Goal: Task Accomplishment & Management: Manage account settings

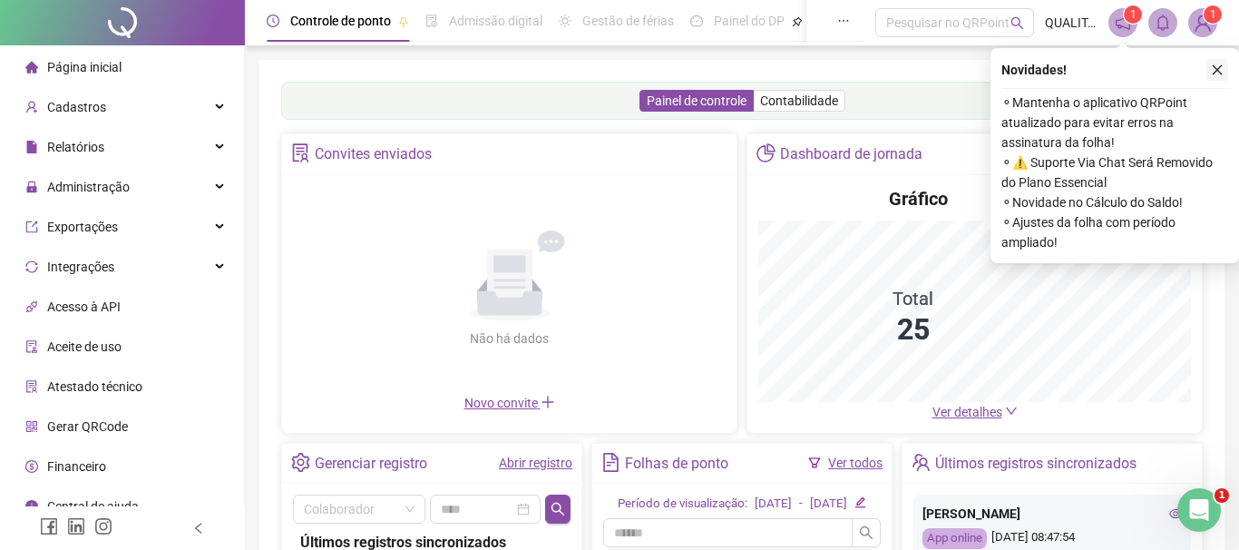
click at [1216, 62] on button "button" at bounding box center [1218, 70] width 22 height 22
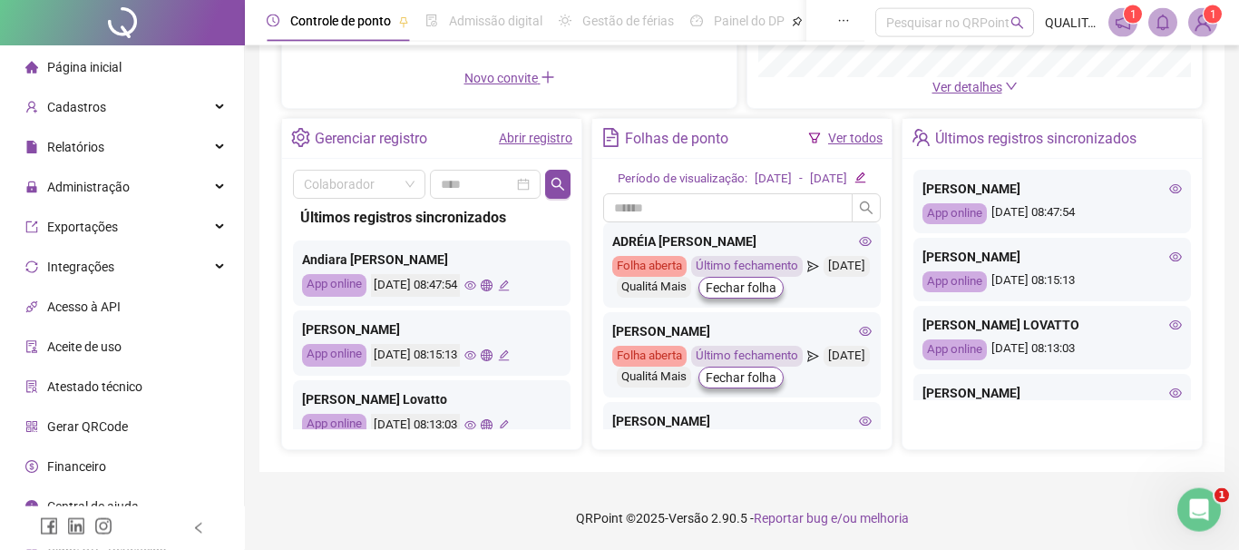
scroll to position [344, 0]
click at [194, 169] on div "Administração" at bounding box center [122, 187] width 237 height 36
click at [167, 218] on li "Ajustes da folha" at bounding box center [122, 230] width 237 height 36
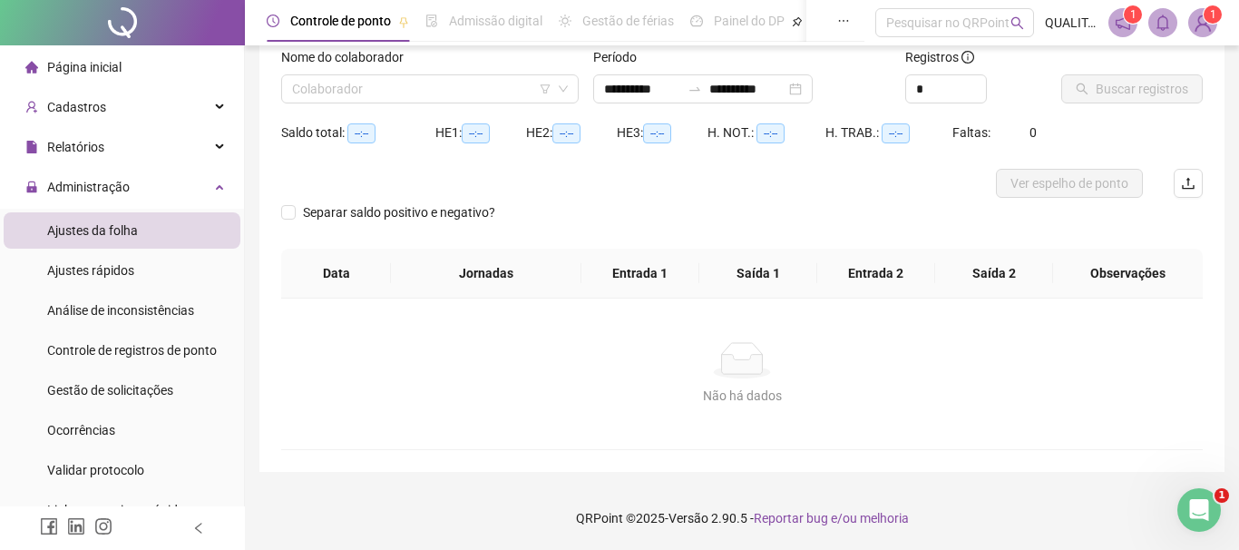
scroll to position [120, 0]
type input "**********"
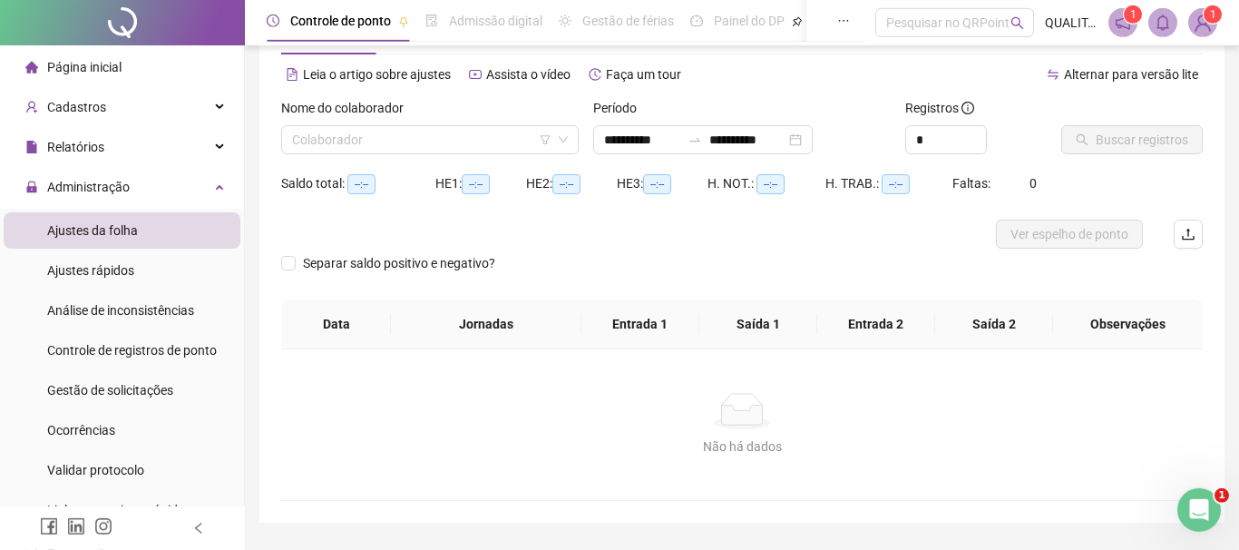
scroll to position [0, 0]
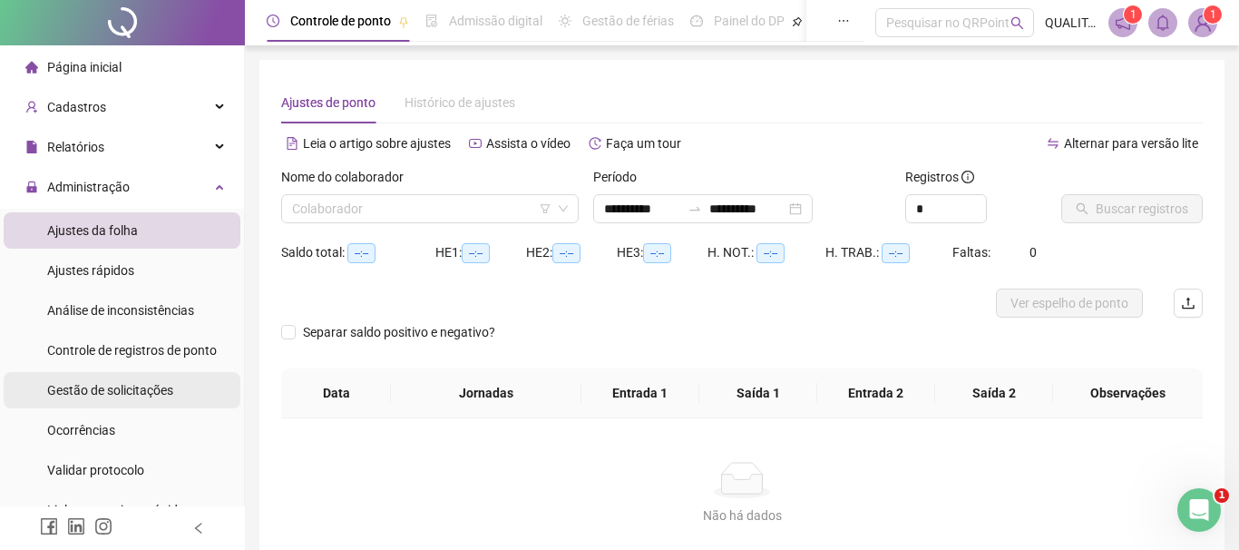
click at [136, 392] on span "Gestão de solicitações" at bounding box center [110, 390] width 126 height 15
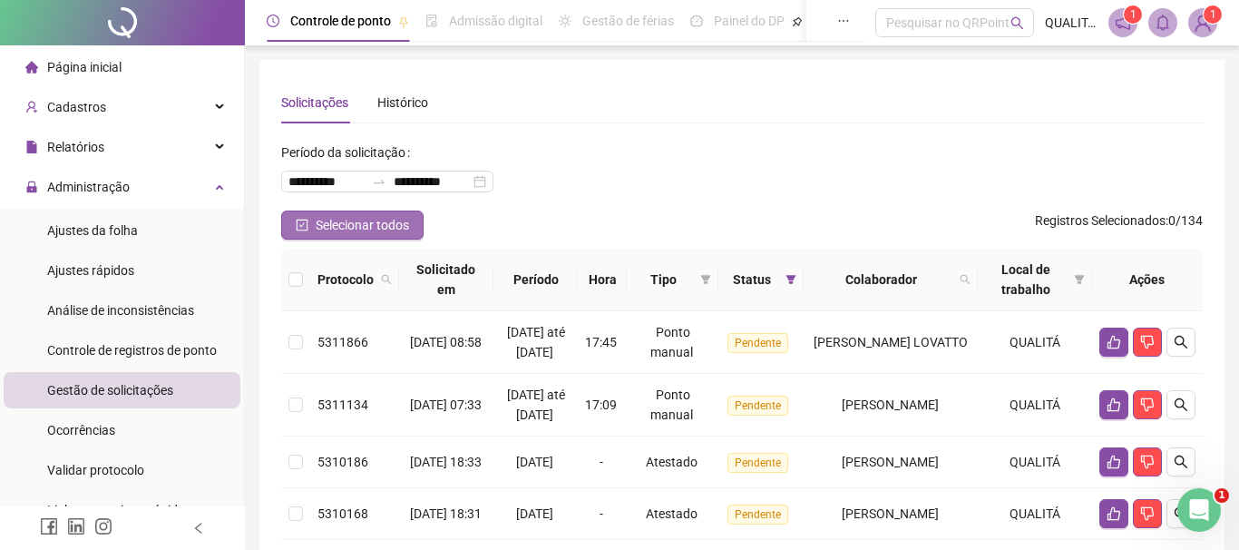
click at [373, 217] on span "Selecionar todos" at bounding box center [362, 225] width 93 height 20
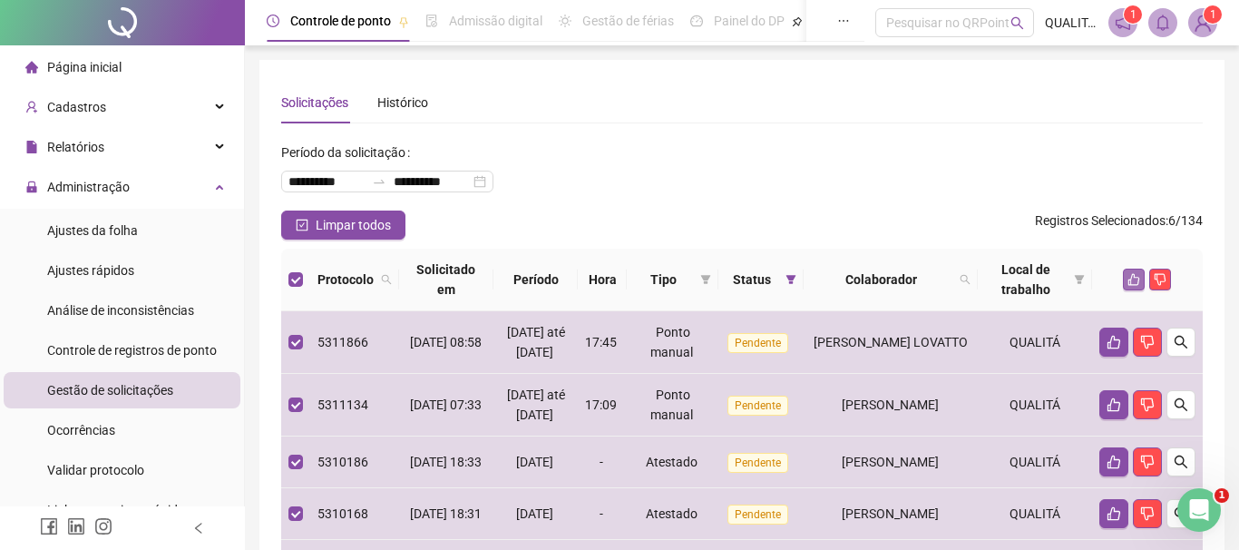
drag, startPoint x: 1150, startPoint y: 288, endPoint x: 1131, endPoint y: 287, distance: 19.1
click at [1132, 287] on div at bounding box center [1148, 280] width 96 height 22
click at [1131, 287] on button "button" at bounding box center [1134, 280] width 22 height 22
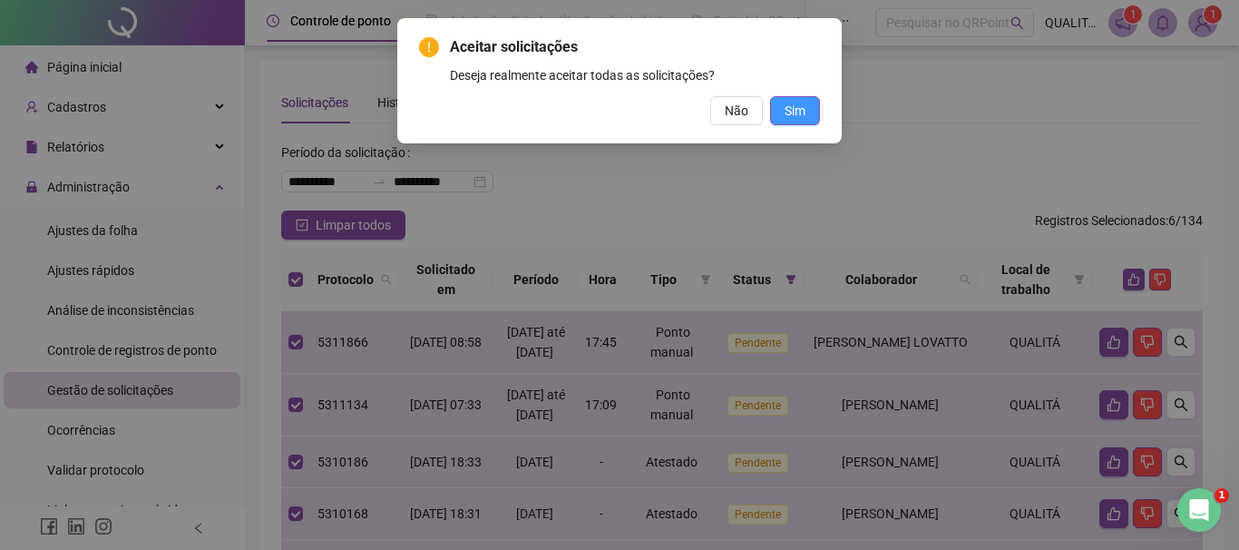
click at [819, 115] on button "Sim" at bounding box center [795, 110] width 50 height 29
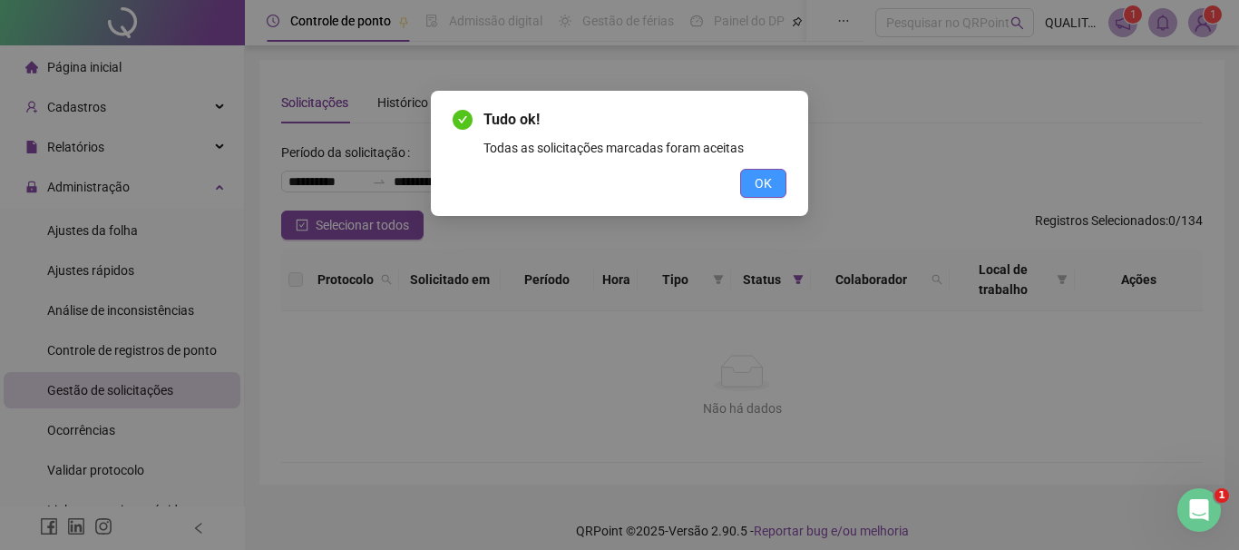
click at [761, 181] on span "OK" at bounding box center [763, 183] width 17 height 20
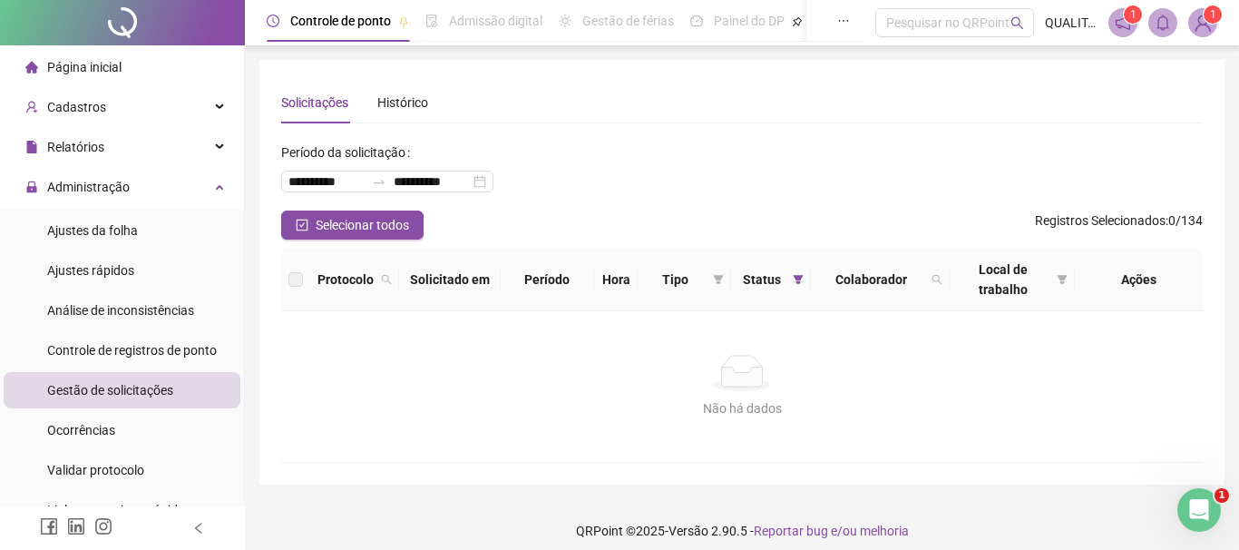
click at [435, 373] on div "Não há dados" at bounding box center [742, 373] width 878 height 36
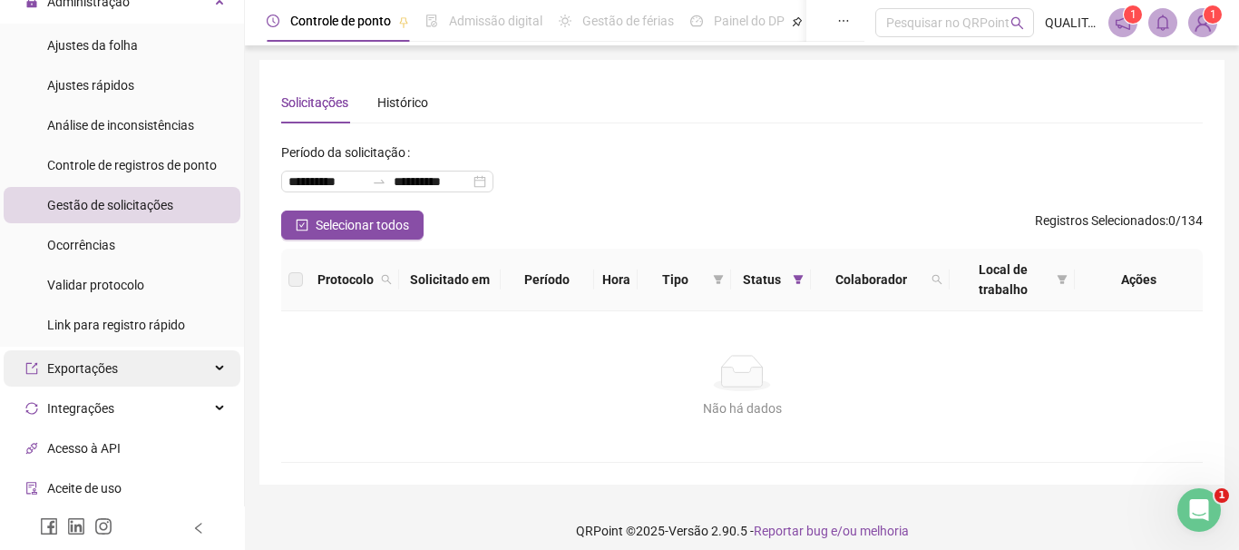
scroll to position [93, 0]
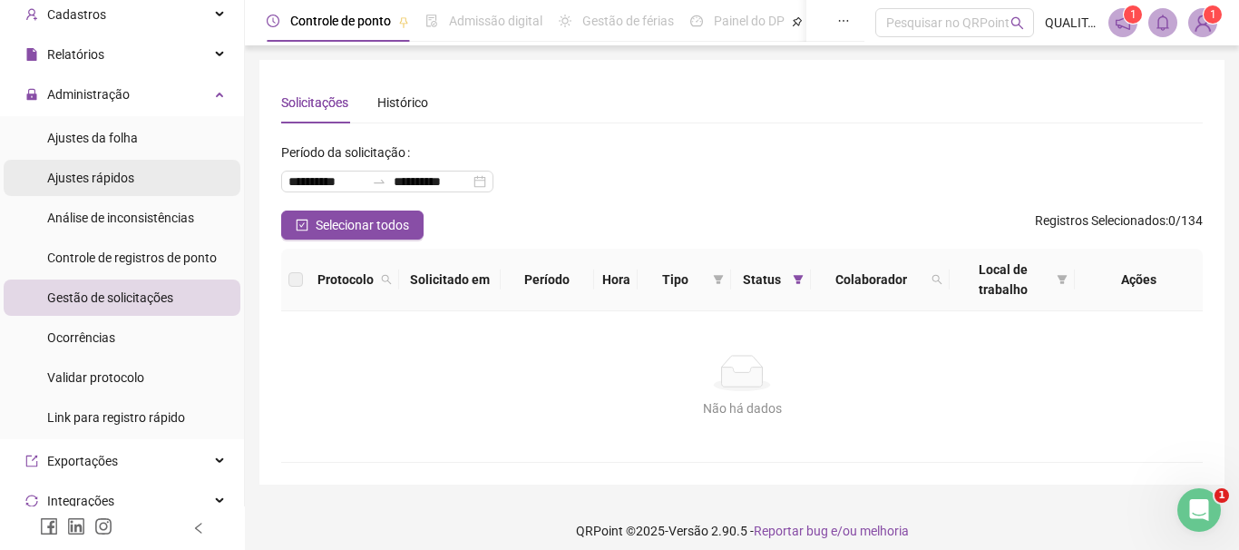
click at [147, 181] on li "Ajustes rápidos" at bounding box center [122, 178] width 237 height 36
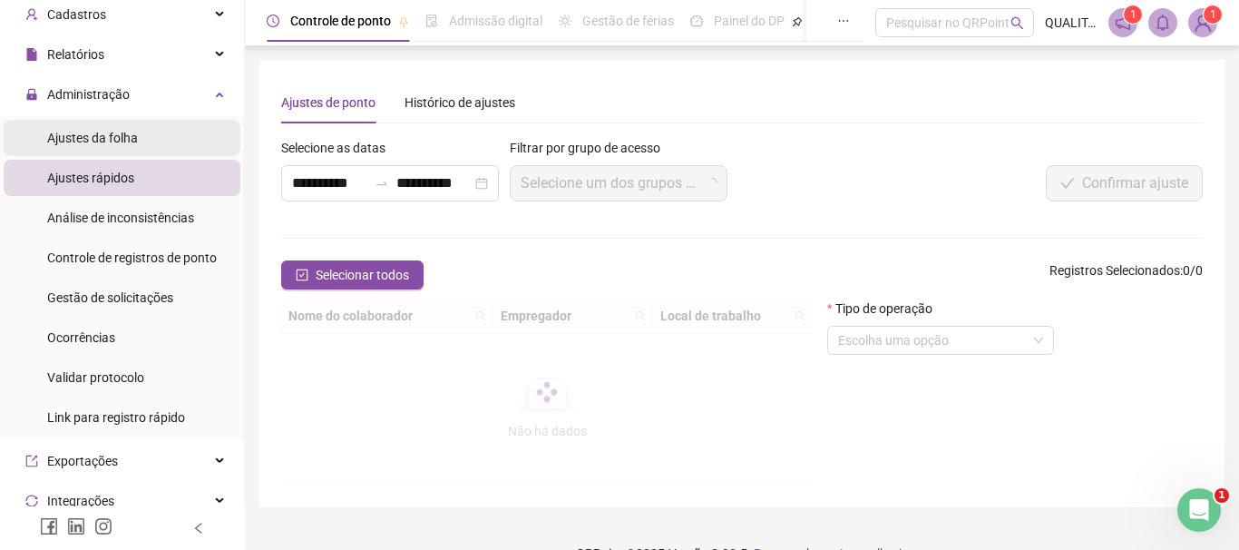
click at [157, 134] on li "Ajustes da folha" at bounding box center [122, 138] width 237 height 36
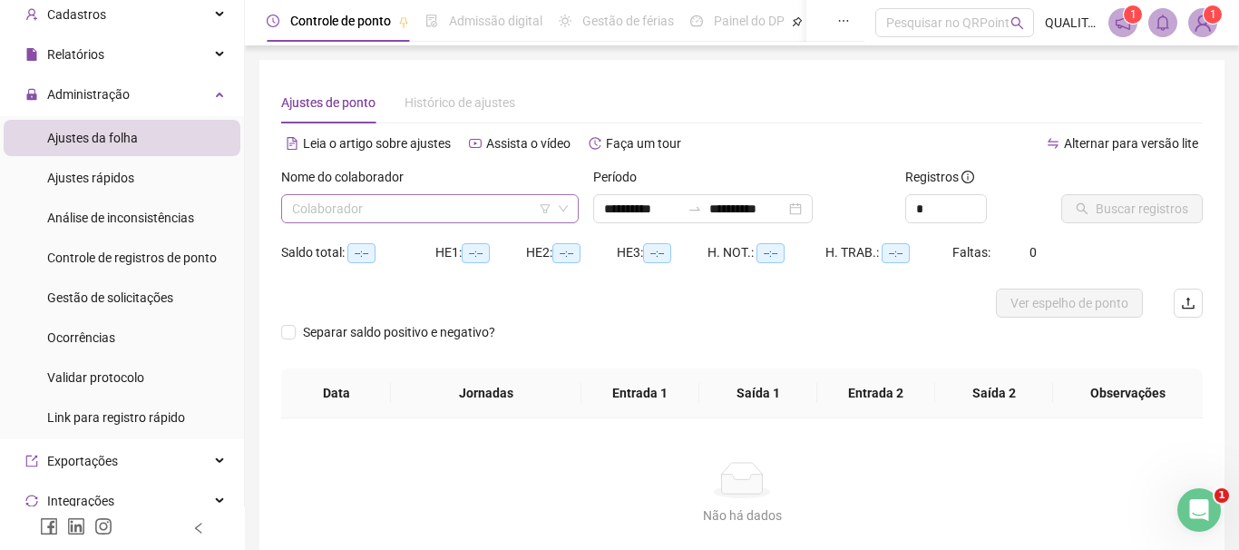
type input "**********"
click at [406, 196] on input "search" at bounding box center [421, 208] width 259 height 27
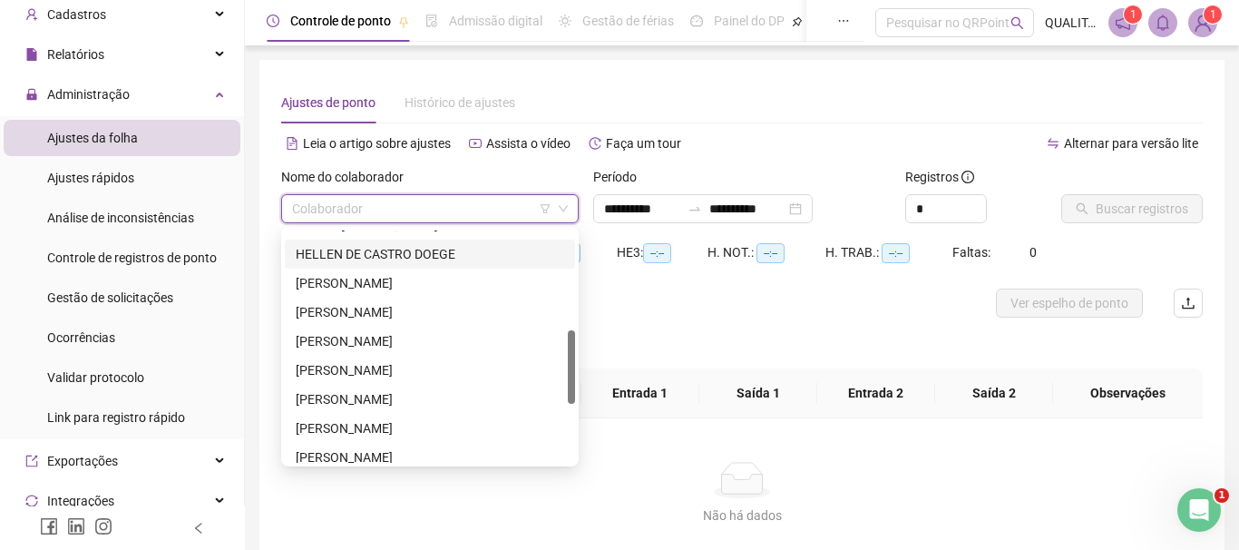
scroll to position [414, 0]
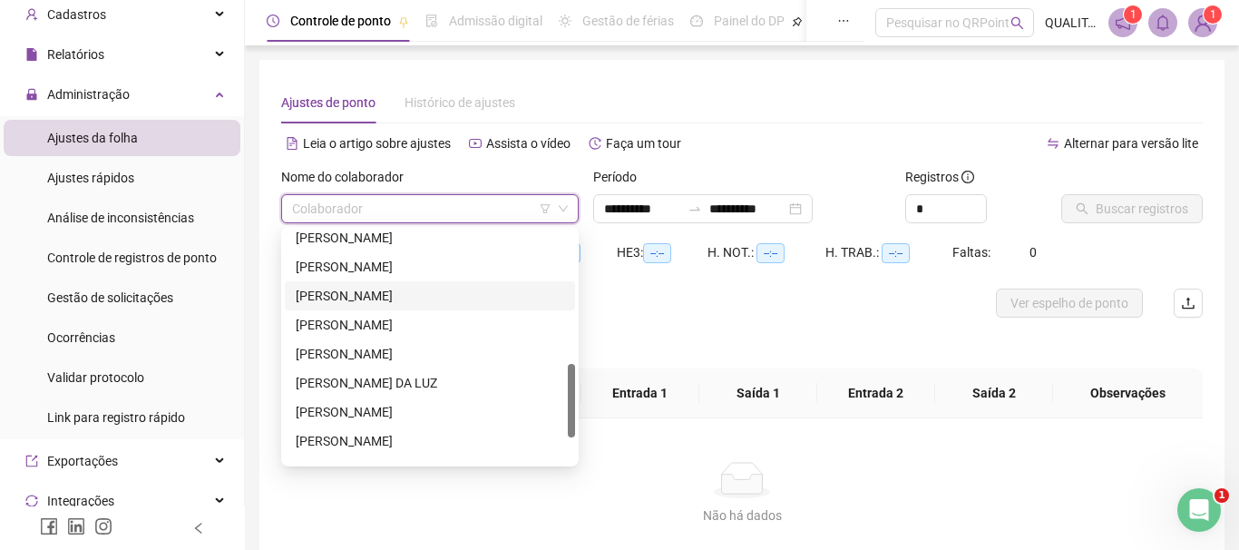
click at [405, 273] on div "[PERSON_NAME]" at bounding box center [430, 267] width 269 height 20
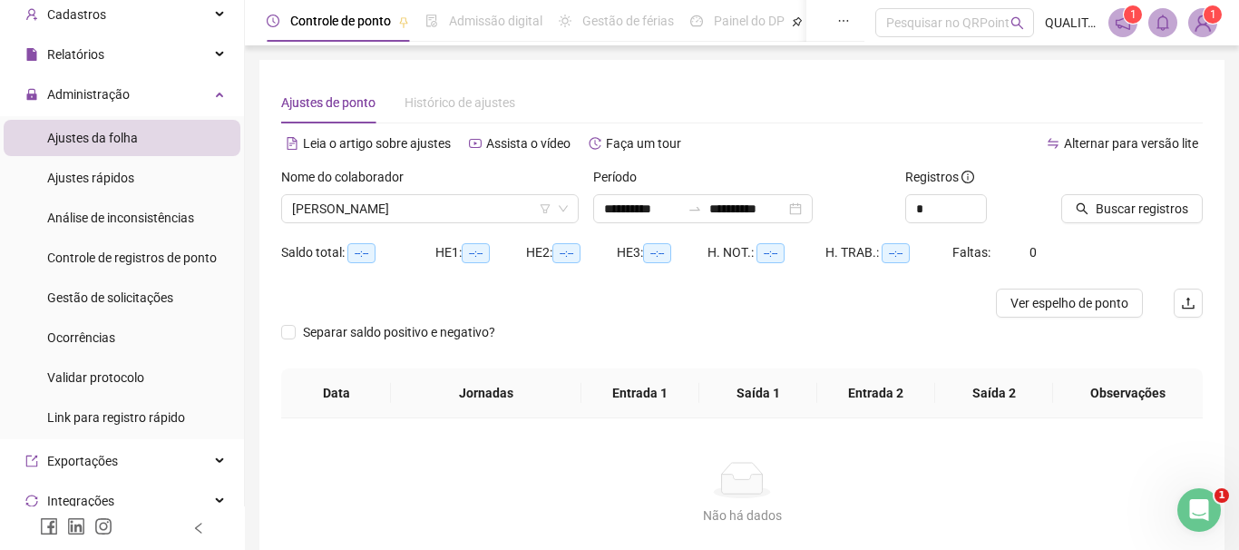
click at [1117, 191] on div at bounding box center [1109, 180] width 96 height 27
click at [1117, 192] on div at bounding box center [1109, 180] width 96 height 27
click at [1117, 207] on span "Buscar registros" at bounding box center [1142, 209] width 93 height 20
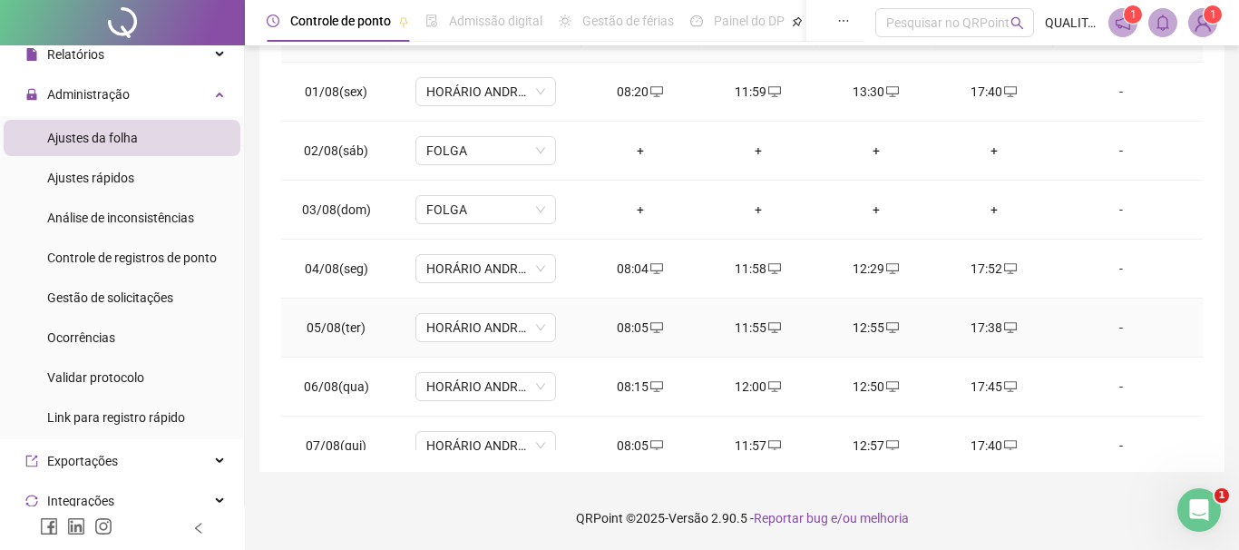
scroll to position [0, 0]
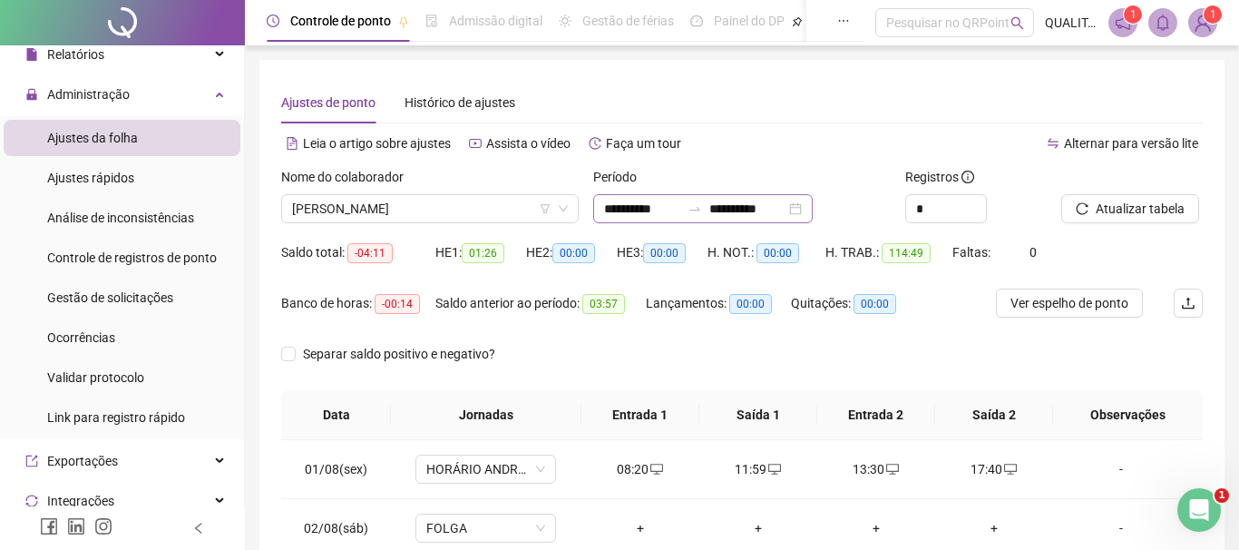
click at [813, 204] on div "**********" at bounding box center [703, 208] width 220 height 29
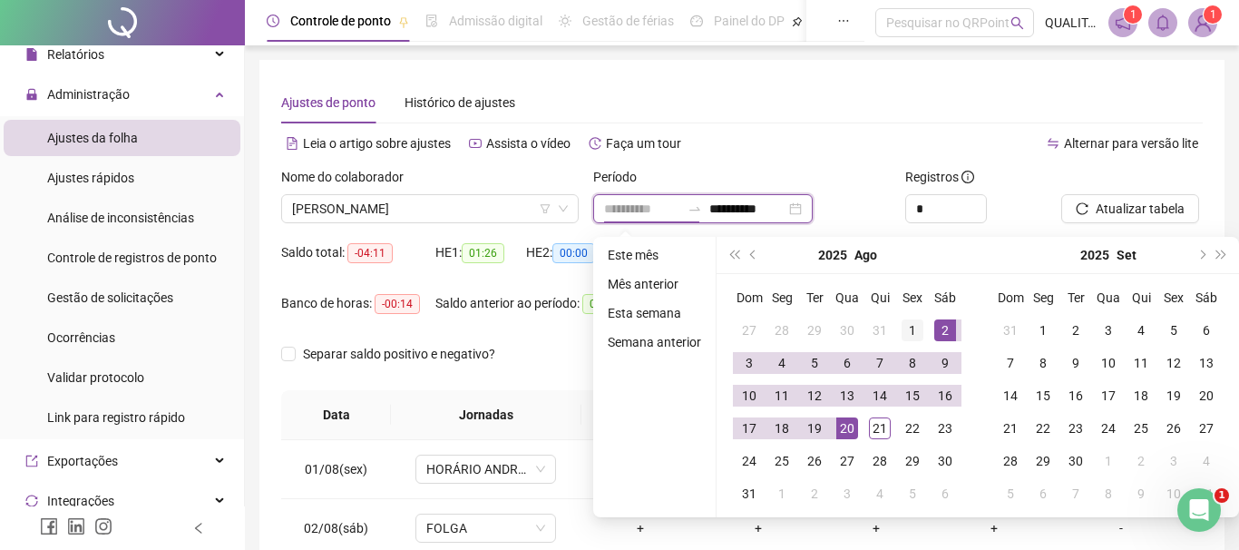
type input "**********"
click at [923, 328] on div "1" at bounding box center [913, 330] width 22 height 22
type input "**********"
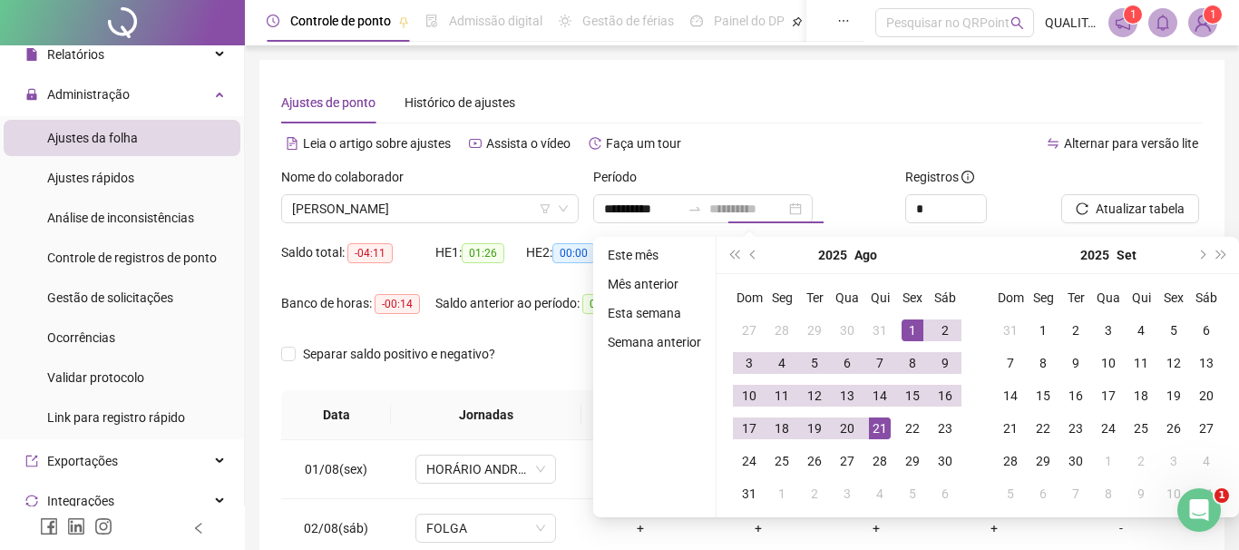
click at [880, 432] on div "21" at bounding box center [880, 428] width 22 height 22
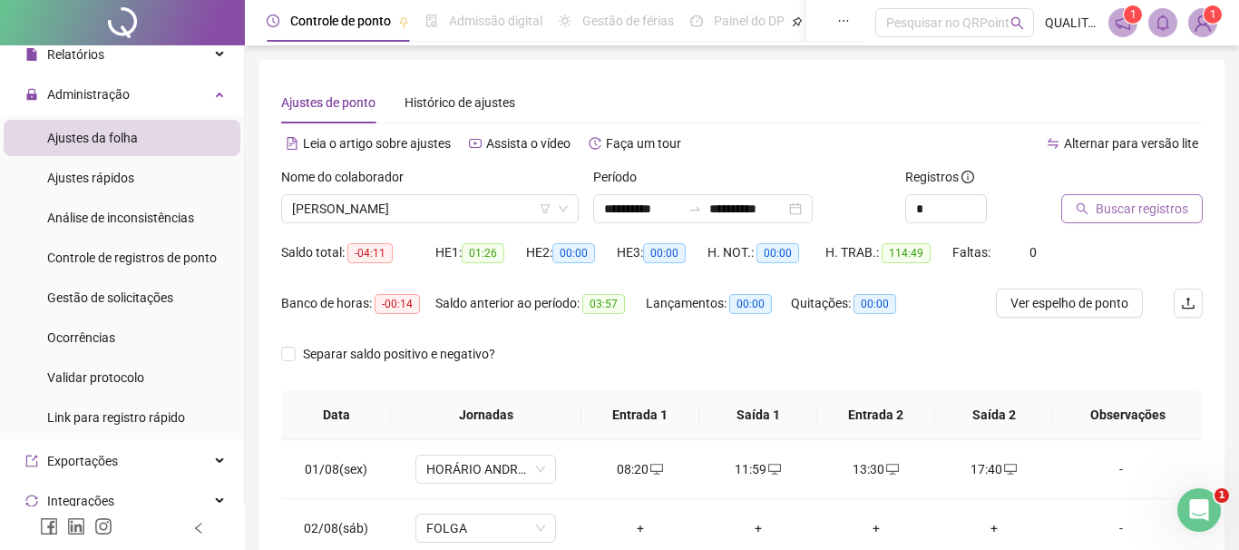
click at [1153, 200] on span "Buscar registros" at bounding box center [1142, 209] width 93 height 20
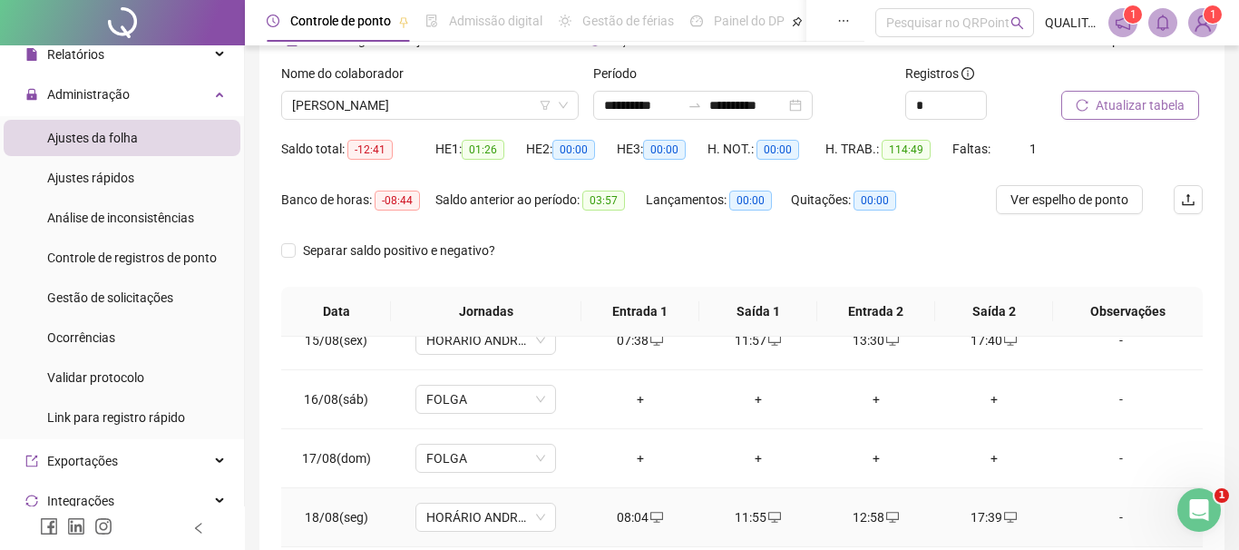
scroll to position [377, 0]
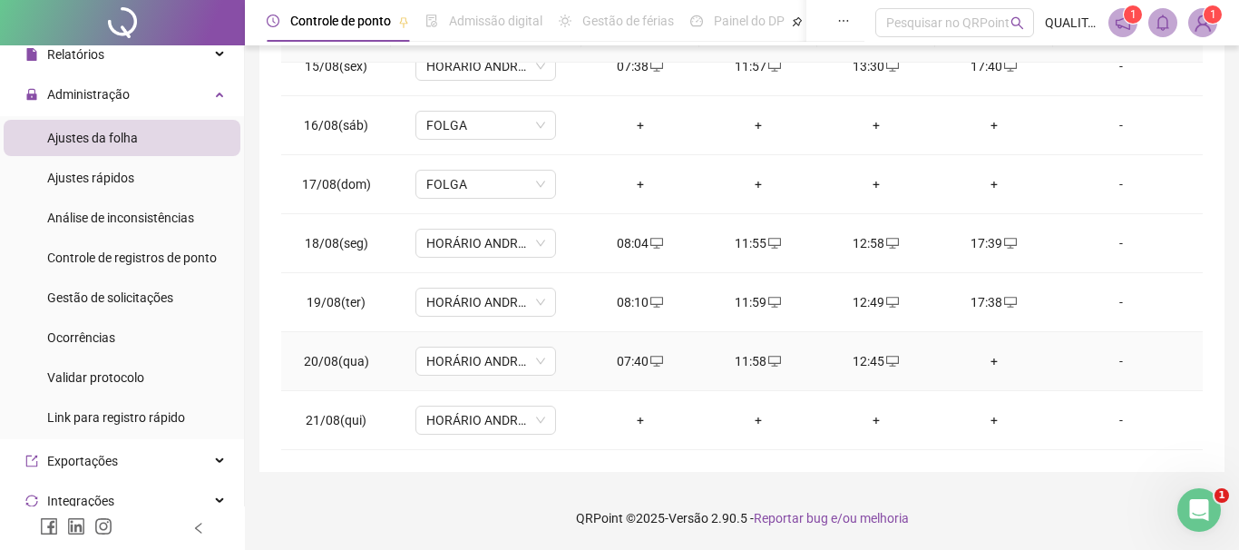
click at [996, 367] on div "+" at bounding box center [994, 361] width 89 height 20
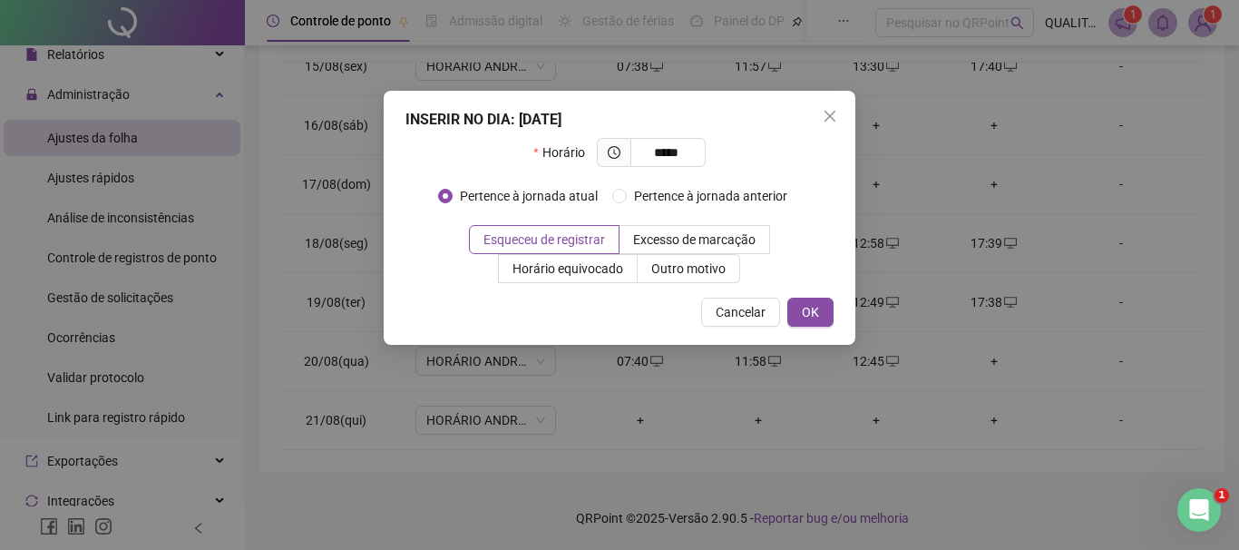
type input "*****"
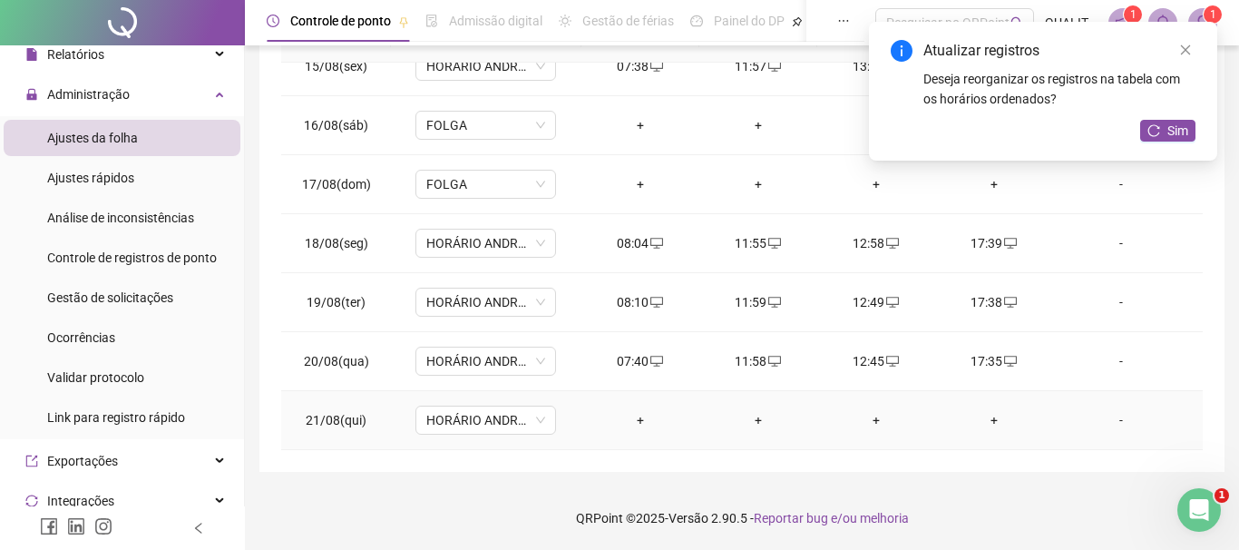
click at [639, 415] on div "+" at bounding box center [640, 420] width 89 height 20
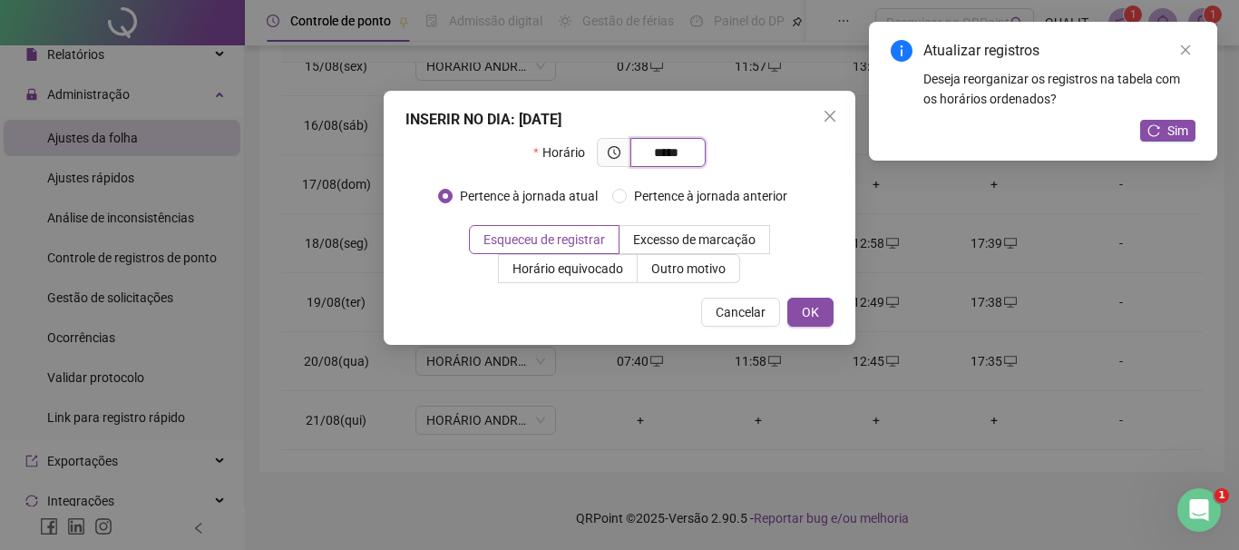
type input "*****"
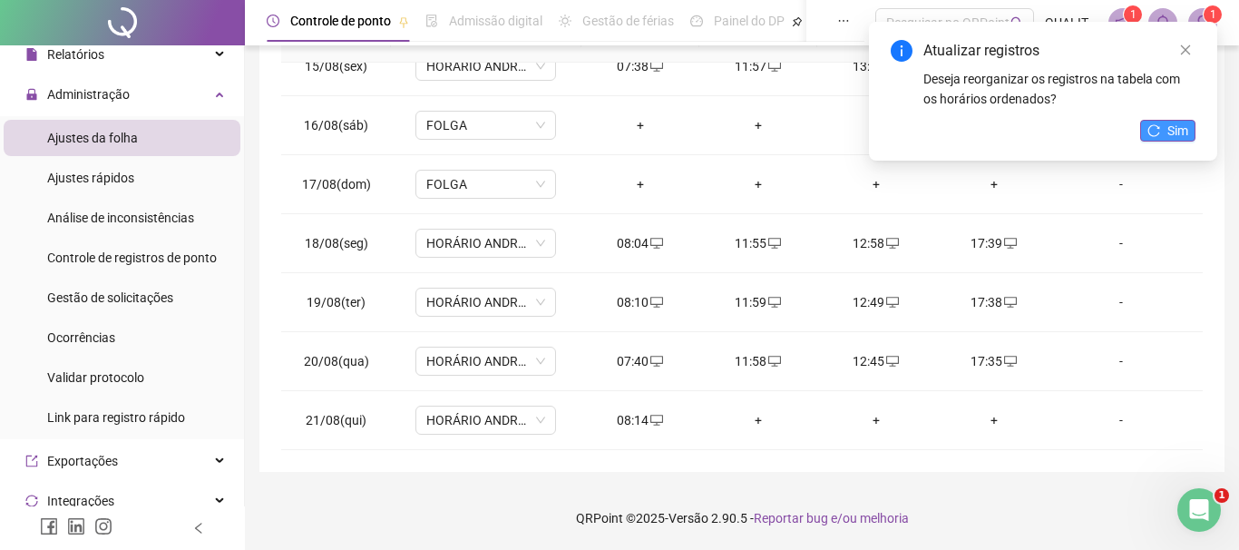
click at [1188, 128] on span "Sim" at bounding box center [1178, 131] width 21 height 20
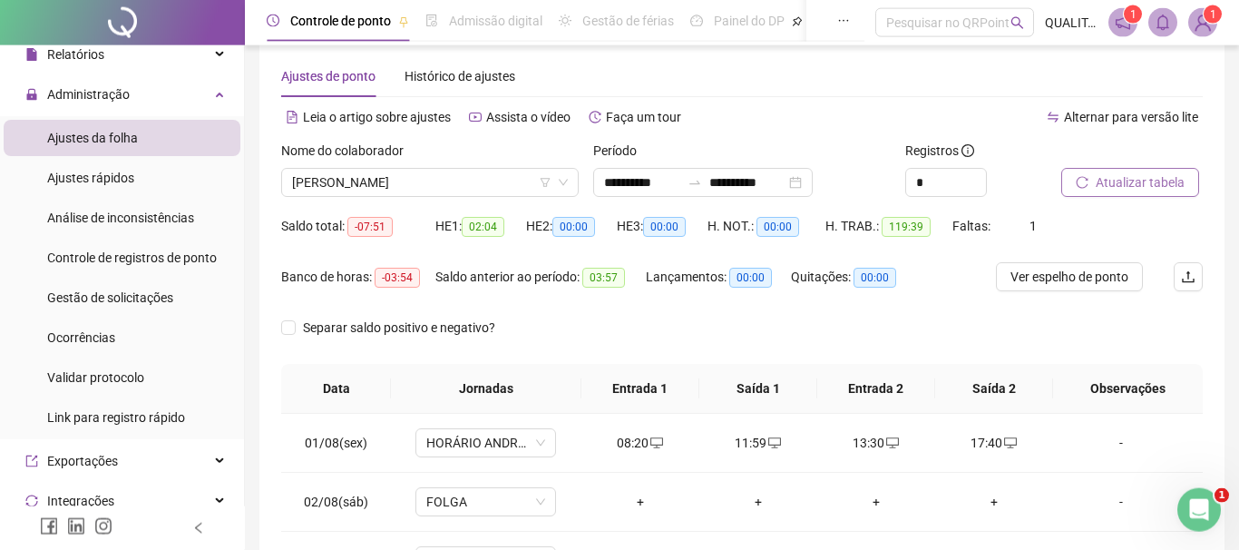
scroll to position [0, 0]
